Goal: Task Accomplishment & Management: Use online tool/utility

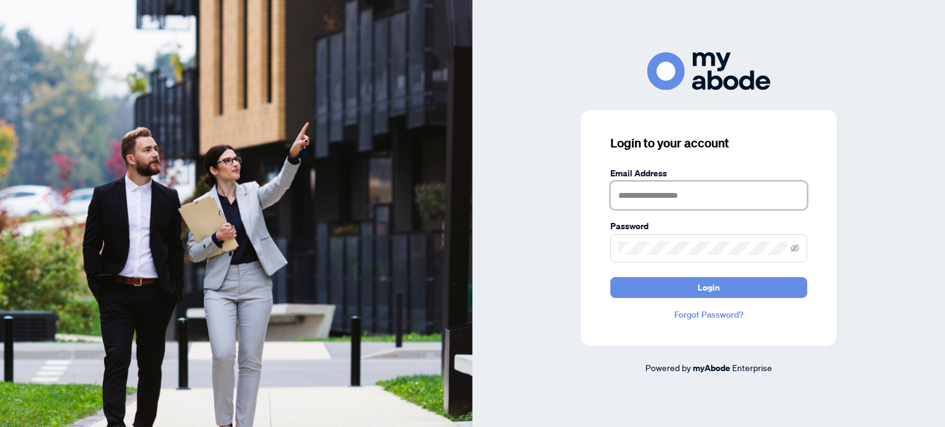
click at [637, 189] on input "text" at bounding box center [708, 195] width 197 height 28
type input "**********"
click at [684, 239] on span at bounding box center [708, 248] width 197 height 28
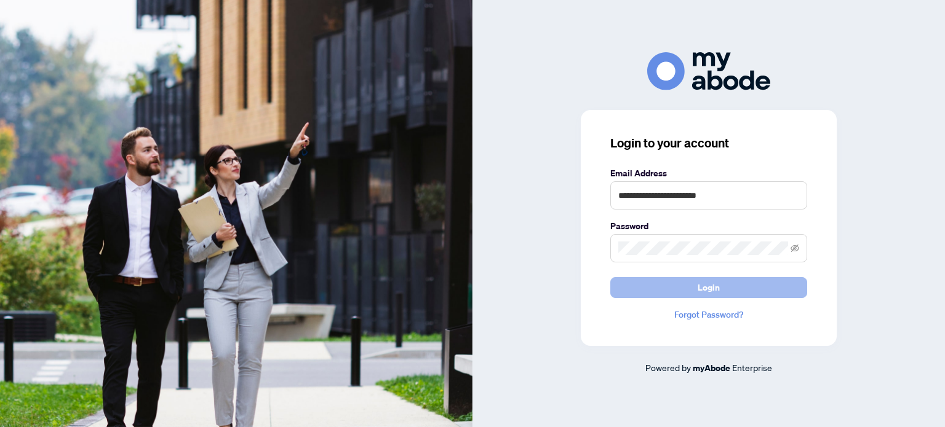
click at [721, 289] on button "Login" at bounding box center [708, 287] width 197 height 21
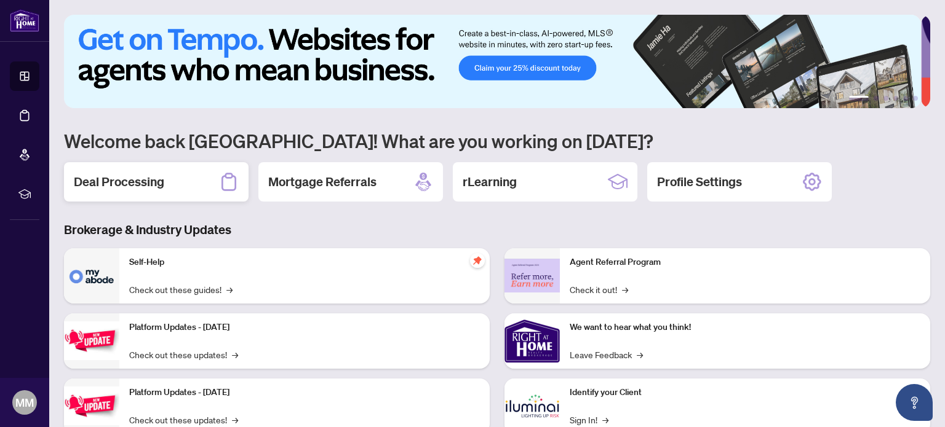
click at [164, 175] on div "Deal Processing" at bounding box center [156, 181] width 185 height 39
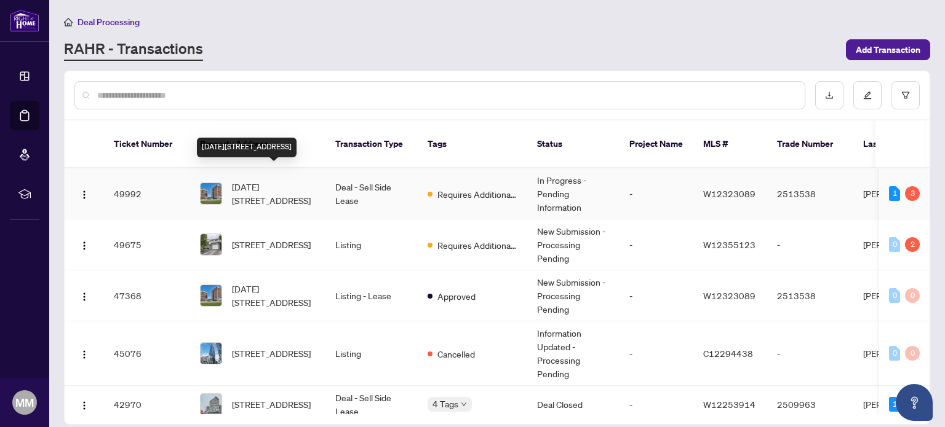
click at [312, 181] on span "[DATE][STREET_ADDRESS]" at bounding box center [274, 193] width 84 height 27
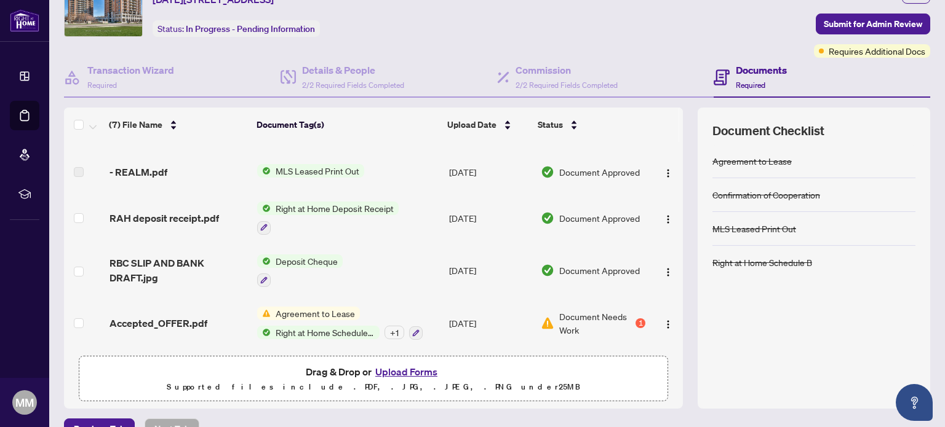
scroll to position [62, 0]
click at [177, 316] on span "Accepted_OFFER.pdf" at bounding box center [158, 323] width 98 height 15
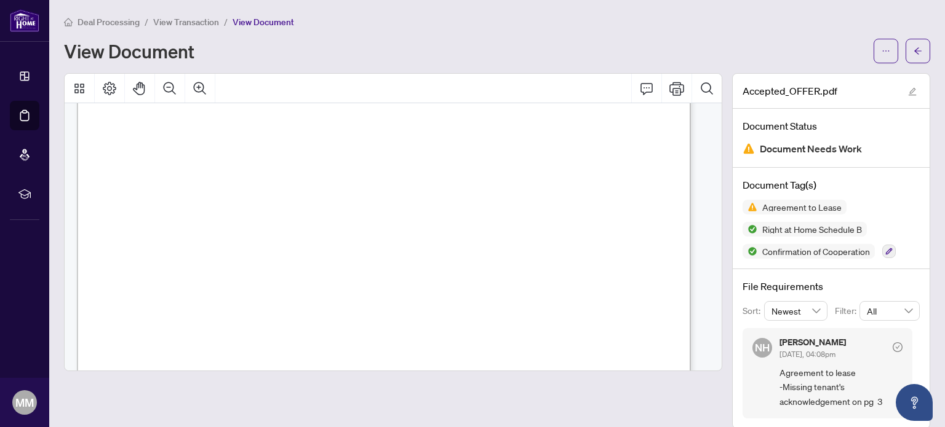
scroll to position [3752, 0]
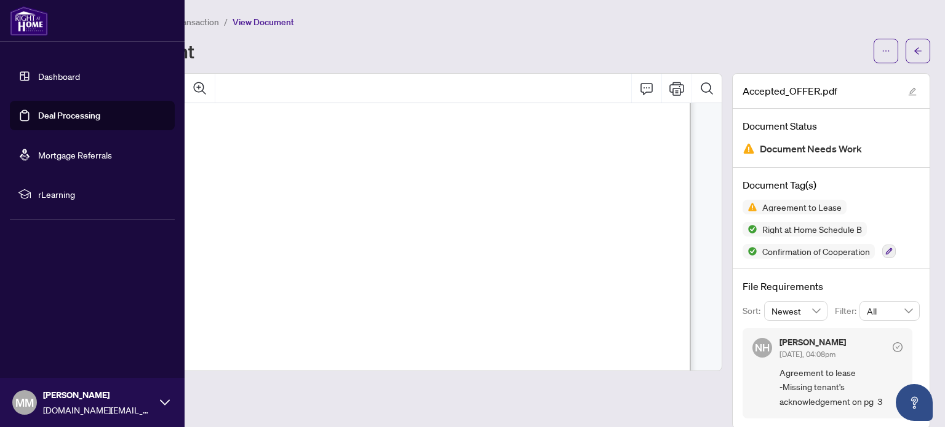
click at [62, 113] on link "Deal Processing" at bounding box center [69, 115] width 62 height 11
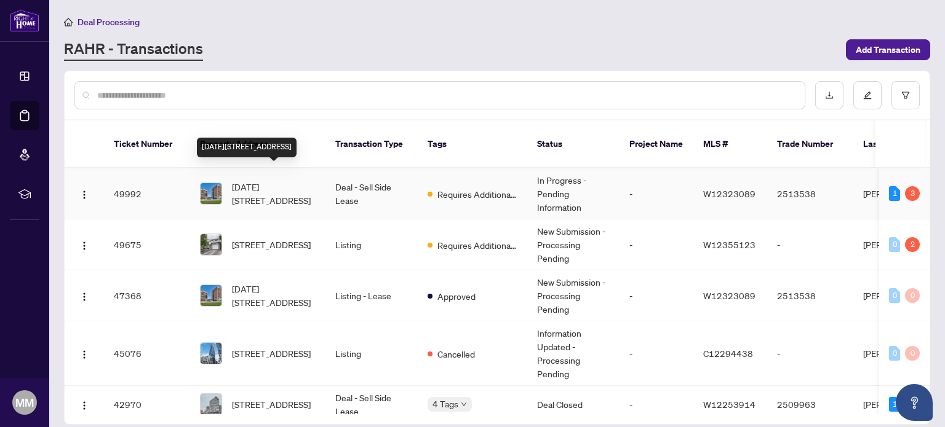
click at [252, 180] on span "[DATE][STREET_ADDRESS]" at bounding box center [274, 193] width 84 height 27
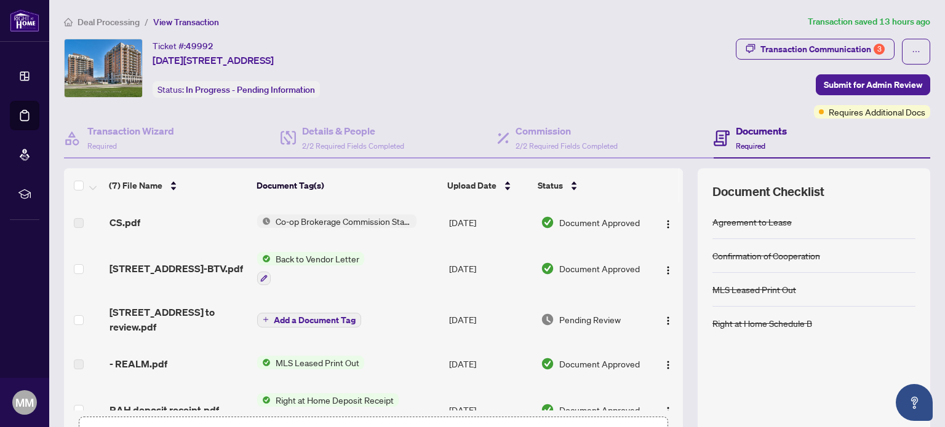
click at [597, 76] on div "Ticket #: 49992 [DATE][STREET_ADDRESS] Status: In Progress - Pending Information" at bounding box center [397, 68] width 667 height 59
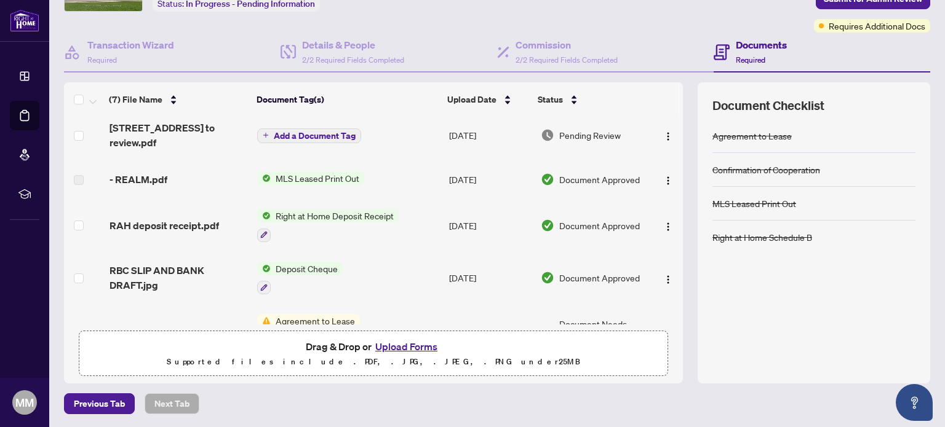
scroll to position [69, 0]
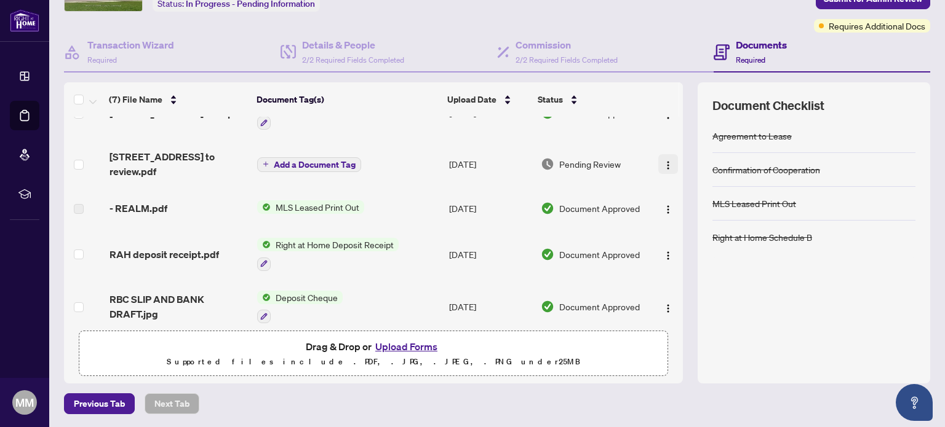
click at [663, 161] on img "button" at bounding box center [668, 166] width 10 height 10
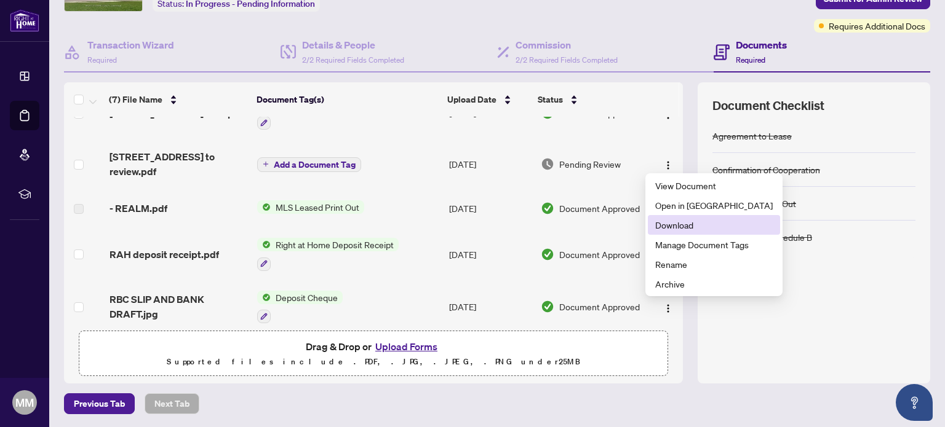
click at [669, 226] on span "Download" at bounding box center [713, 225] width 117 height 14
